Goal: Use online tool/utility: Utilize a website feature to perform a specific function

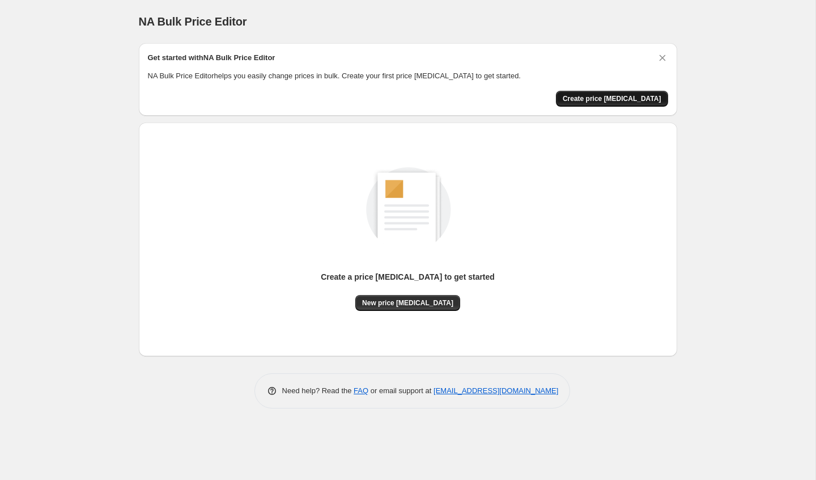
click at [599, 95] on span "Create price [MEDICAL_DATA]" at bounding box center [612, 98] width 99 height 9
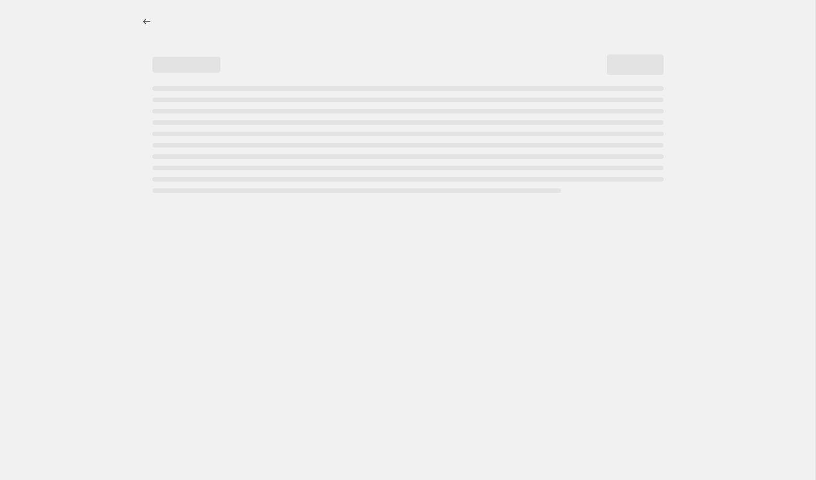
select select "percentage"
